Goal: Obtain resource: Obtain resource

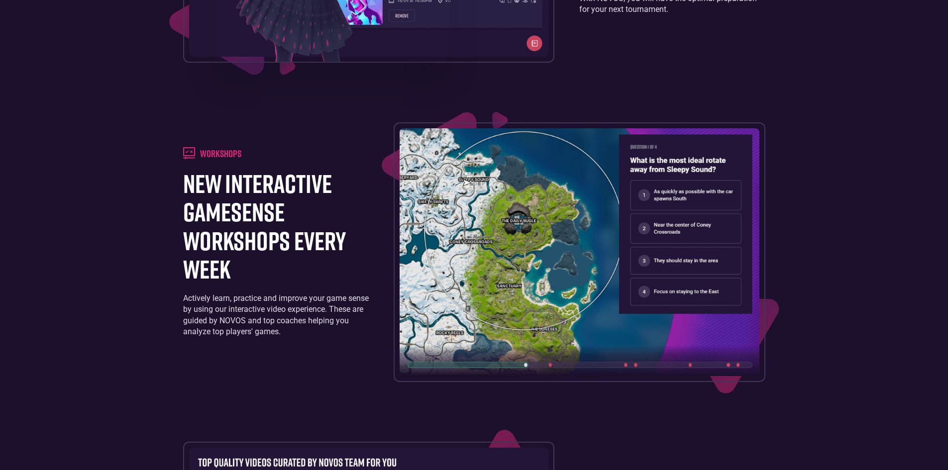
scroll to position [1542, 0]
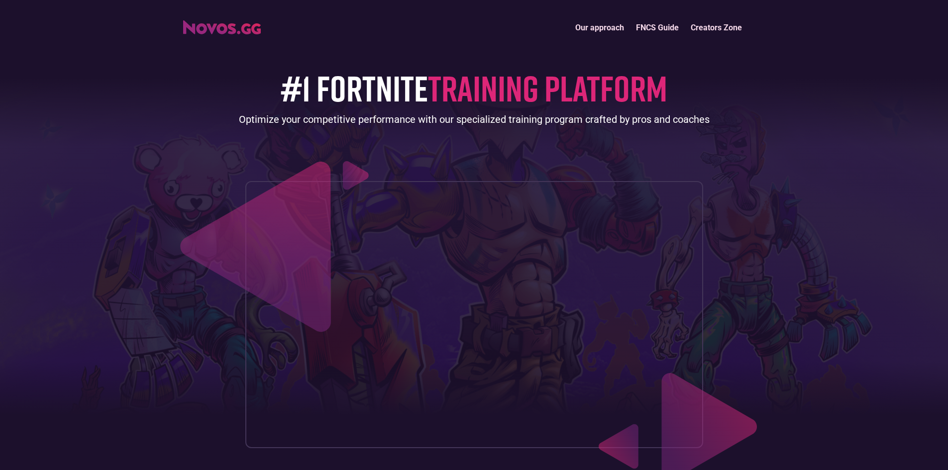
click at [548, 75] on span "TRAINING PLATFORM" at bounding box center [547, 87] width 239 height 43
click at [665, 27] on link "FNCS Guide" at bounding box center [657, 27] width 55 height 21
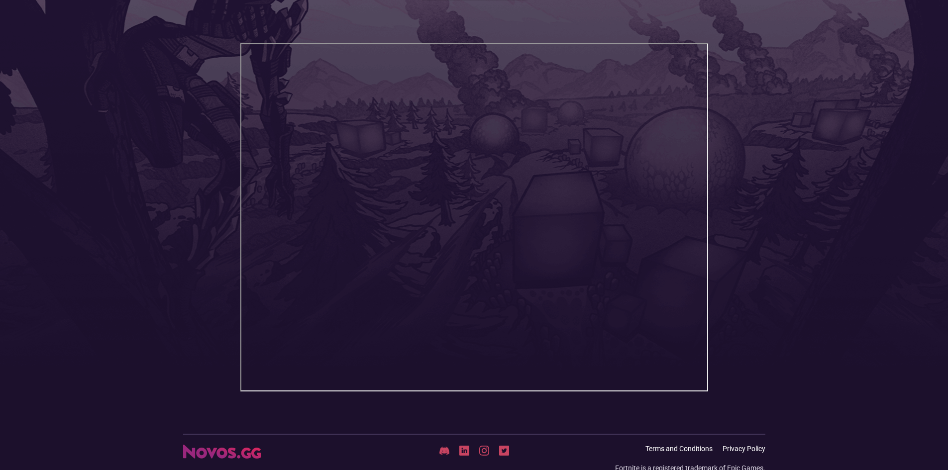
scroll to position [153, 0]
